Goal: Task Accomplishment & Management: Use online tool/utility

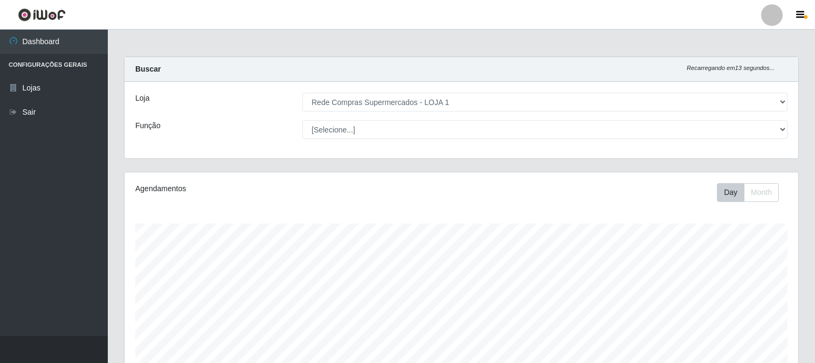
select select "158"
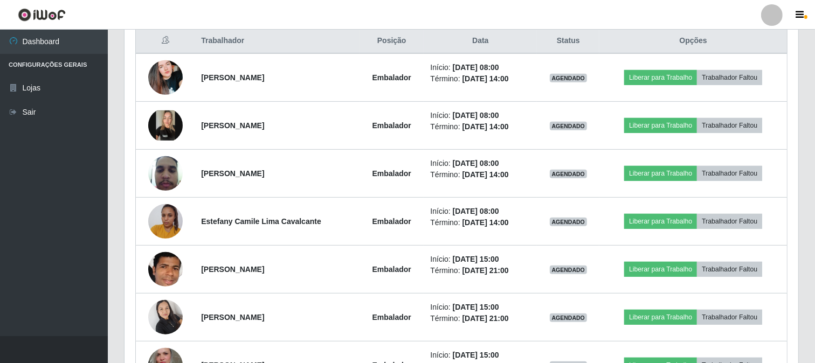
scroll to position [223, 674]
click at [738, 11] on header "Perfil Alterar Senha Sair" at bounding box center [407, 15] width 815 height 30
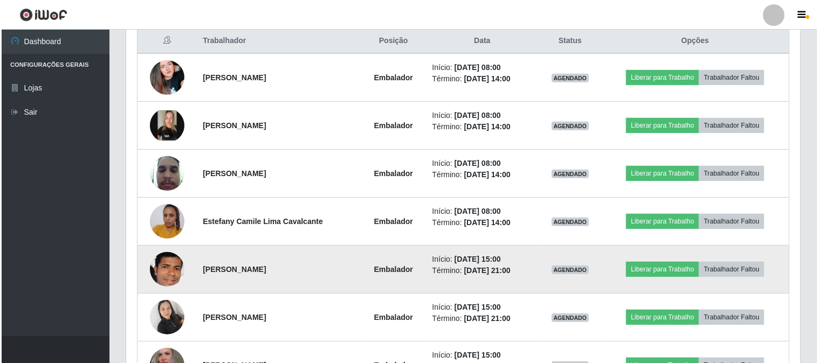
scroll to position [359, 0]
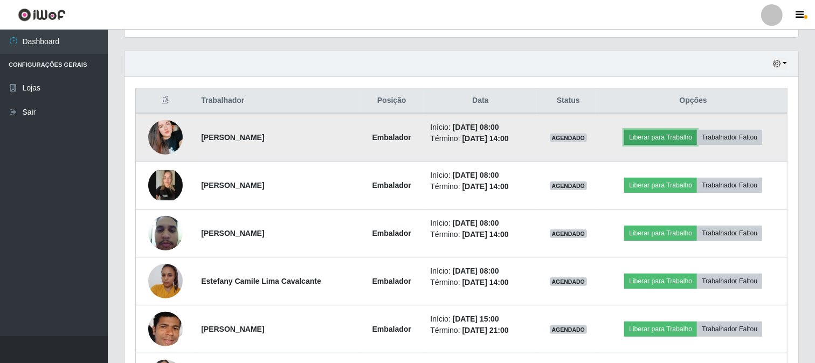
click at [640, 135] on button "Liberar para Trabalho" at bounding box center [660, 137] width 73 height 15
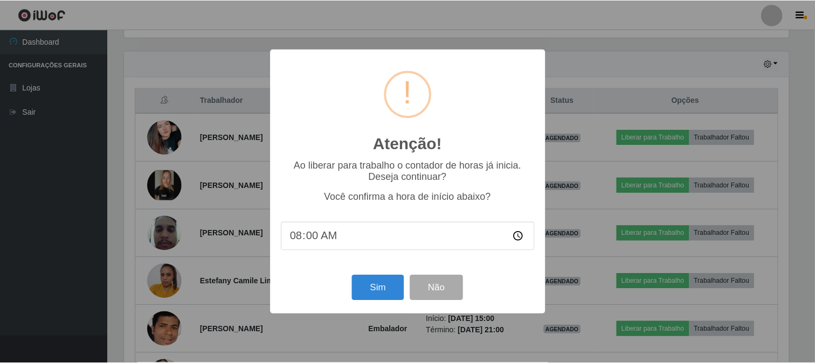
scroll to position [223, 667]
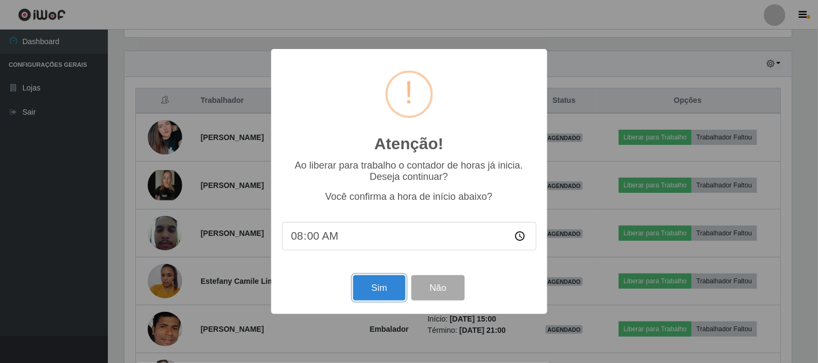
click at [378, 287] on button "Sim" at bounding box center [379, 287] width 52 height 25
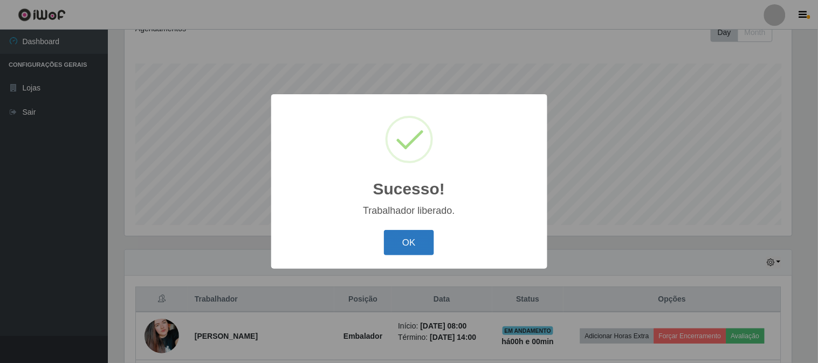
click at [387, 241] on button "OK" at bounding box center [409, 242] width 50 height 25
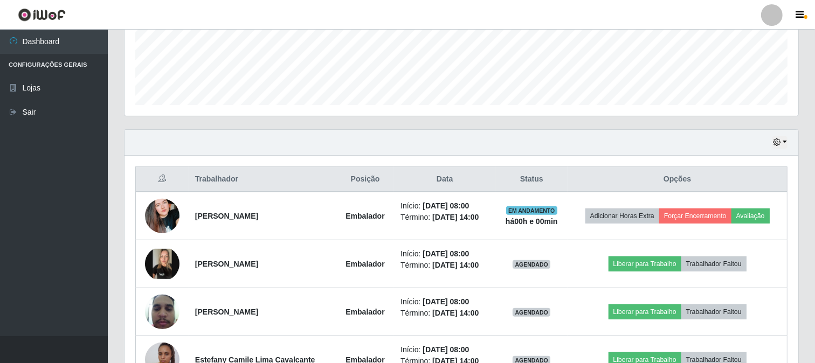
scroll to position [340, 0]
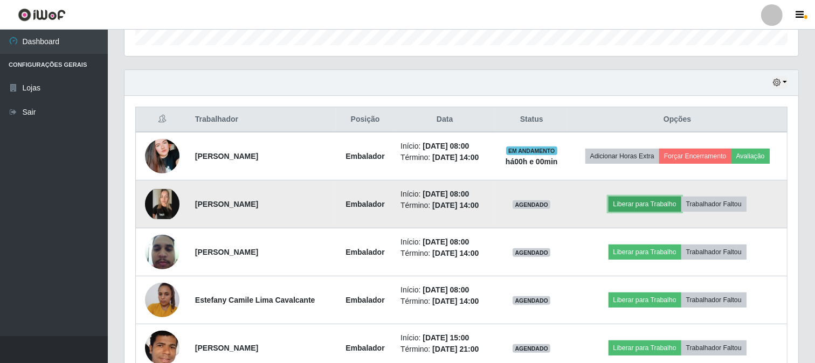
click at [623, 201] on button "Liberar para Trabalho" at bounding box center [645, 204] width 73 height 15
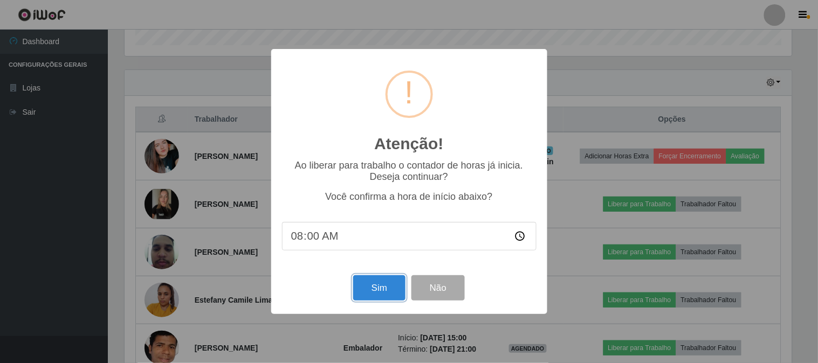
drag, startPoint x: 396, startPoint y: 287, endPoint x: 389, endPoint y: 283, distance: 8.4
click at [396, 286] on button "Sim" at bounding box center [379, 287] width 52 height 25
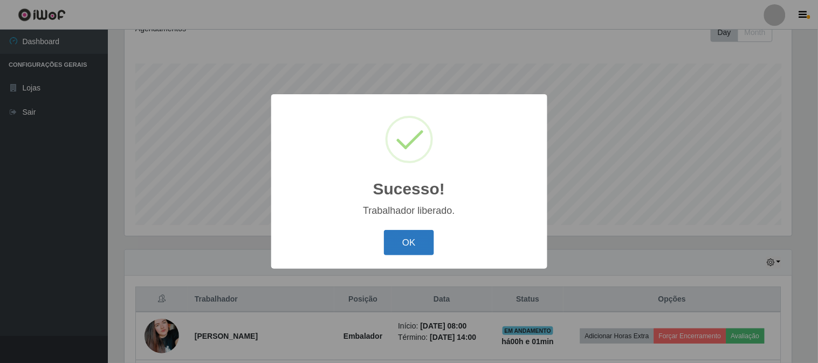
click at [390, 244] on button "OK" at bounding box center [409, 242] width 50 height 25
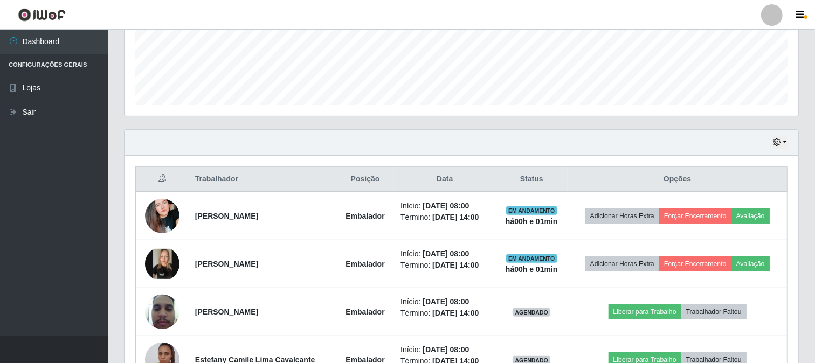
scroll to position [340, 0]
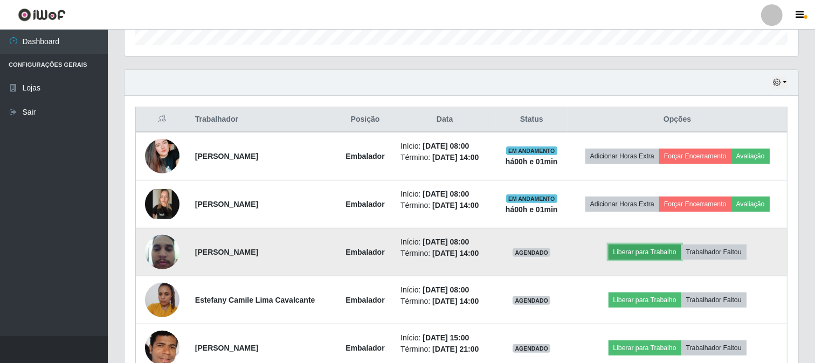
click at [629, 250] on button "Liberar para Trabalho" at bounding box center [645, 252] width 73 height 15
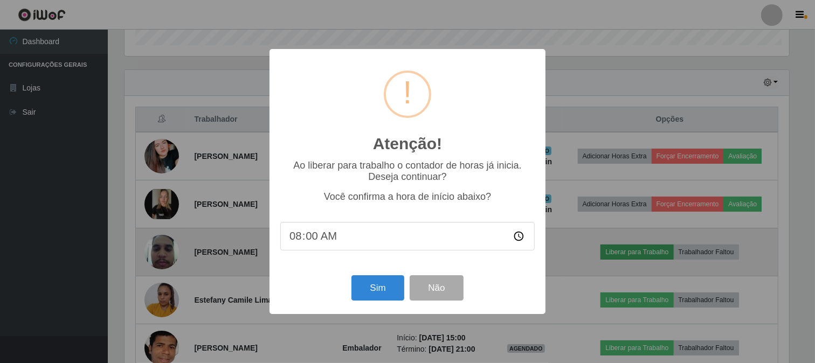
scroll to position [223, 667]
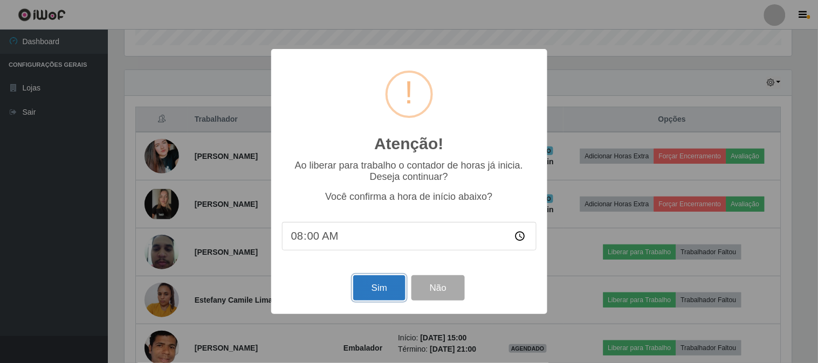
click at [381, 301] on button "Sim" at bounding box center [379, 287] width 52 height 25
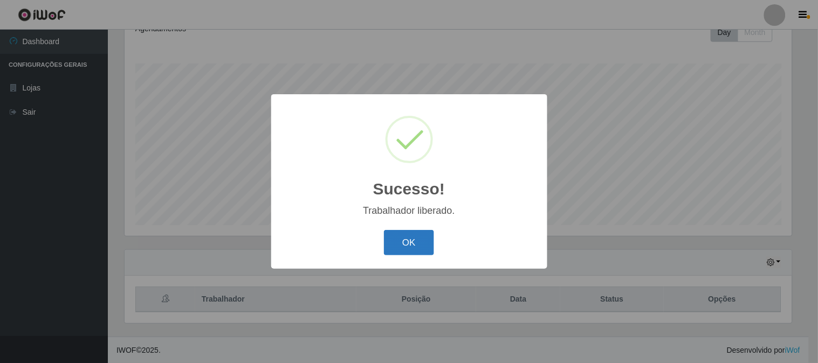
click at [410, 238] on button "OK" at bounding box center [409, 242] width 50 height 25
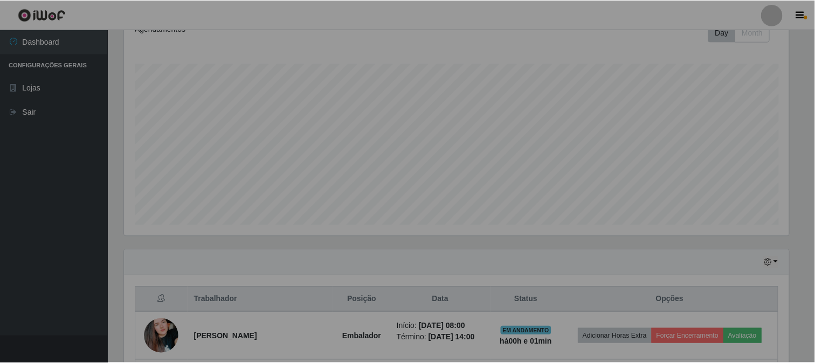
scroll to position [0, 0]
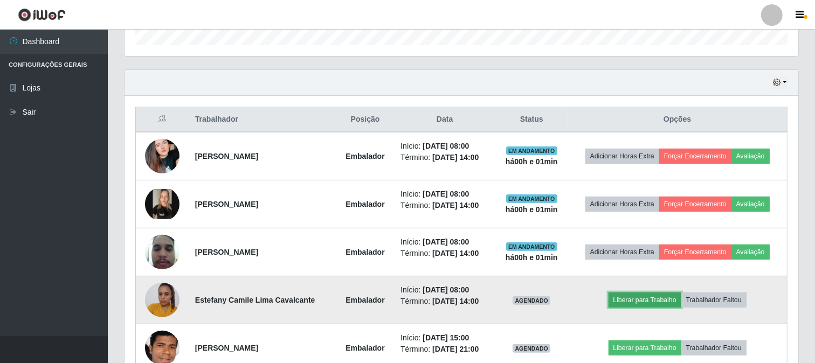
click at [628, 294] on button "Liberar para Trabalho" at bounding box center [645, 300] width 73 height 15
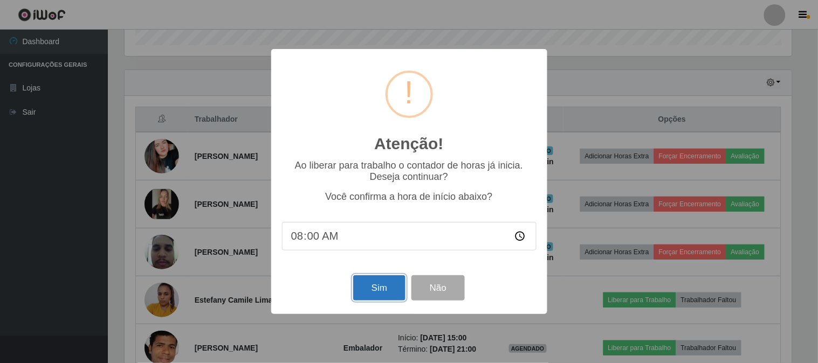
click at [391, 290] on button "Sim" at bounding box center [379, 287] width 52 height 25
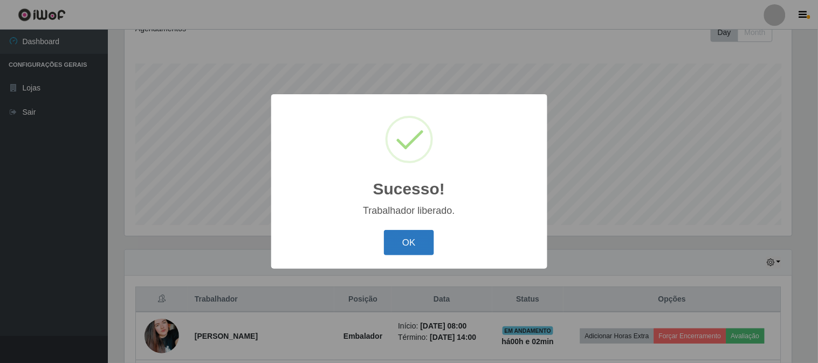
click at [409, 249] on button "OK" at bounding box center [409, 242] width 50 height 25
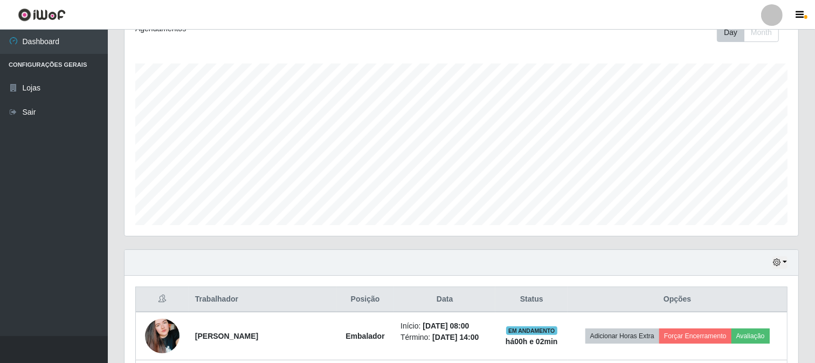
scroll to position [280, 0]
